Goal: Transaction & Acquisition: Purchase product/service

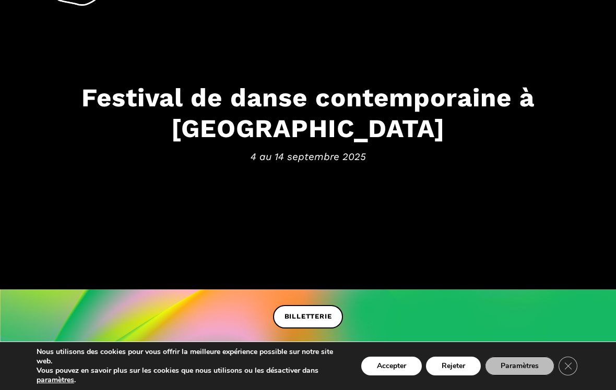
scroll to position [58, 0]
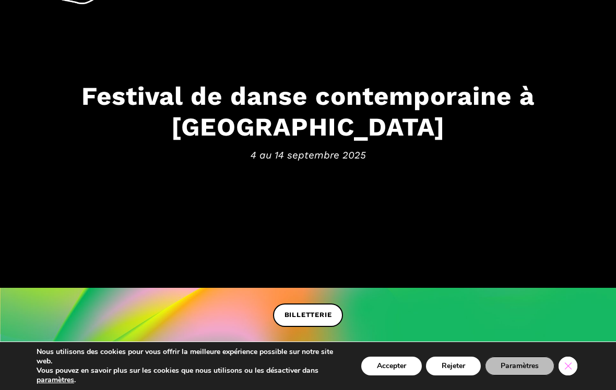
click at [570, 368] on icon "Close GDPR Cookie Banner" at bounding box center [568, 366] width 19 height 16
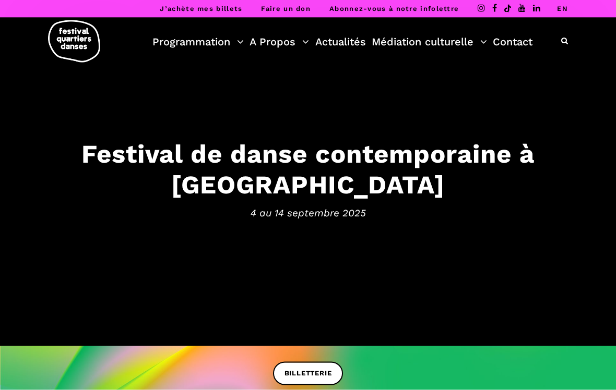
scroll to position [0, 0]
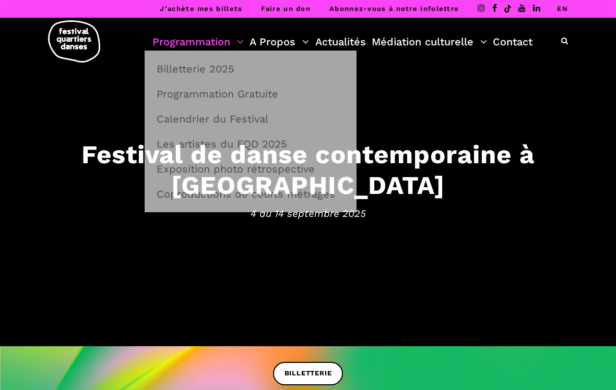
click at [190, 44] on link "Programmation" at bounding box center [197, 42] width 91 height 18
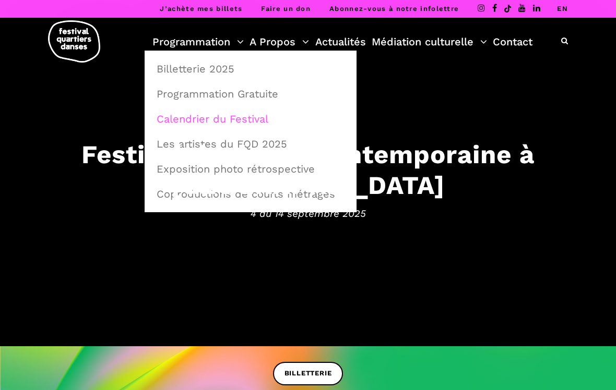
click at [247, 124] on link "Calendrier du Festival" at bounding box center [250, 119] width 200 height 24
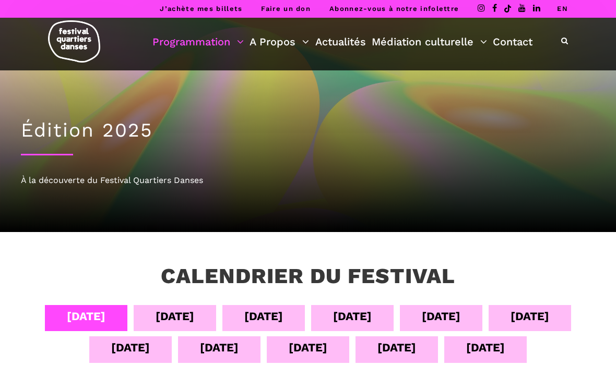
click at [273, 320] on div "06 sept" at bounding box center [263, 316] width 39 height 18
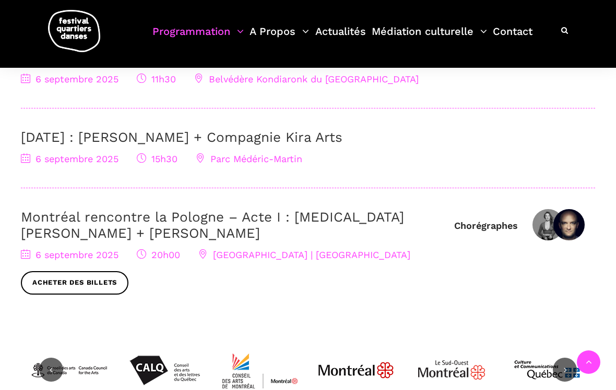
scroll to position [416, 0]
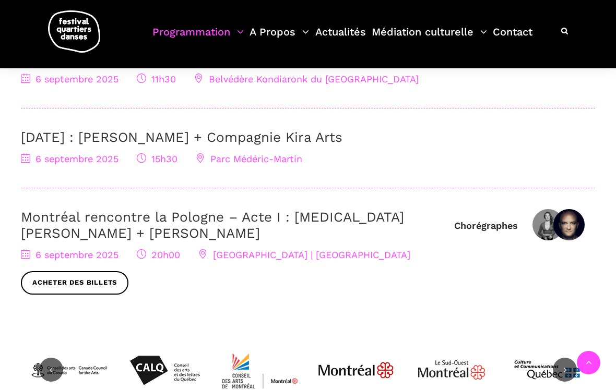
click at [92, 209] on link "Montréal rencontre la Pologne – Acte I : Kyra Jean Green + Janusz Orlik" at bounding box center [212, 225] width 383 height 32
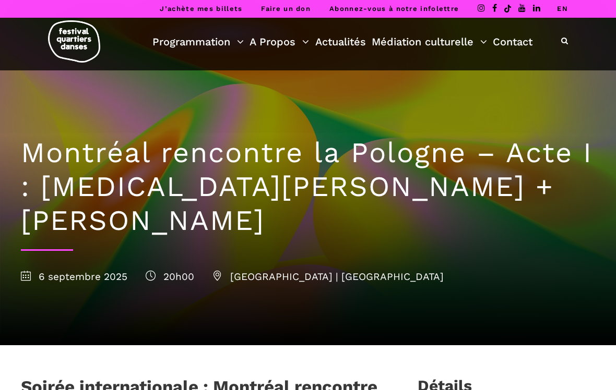
click at [29, 2] on div "J’achète mes billets Faire un don Abonnez-vous à notre infolettre EN" at bounding box center [308, 9] width 616 height 18
